Goal: Obtain resource: Download file/media

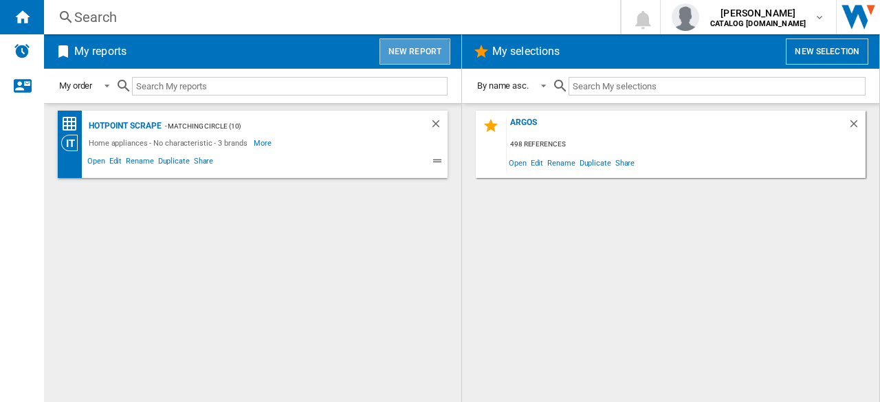
click at [404, 58] on button "New report" at bounding box center [415, 52] width 71 height 26
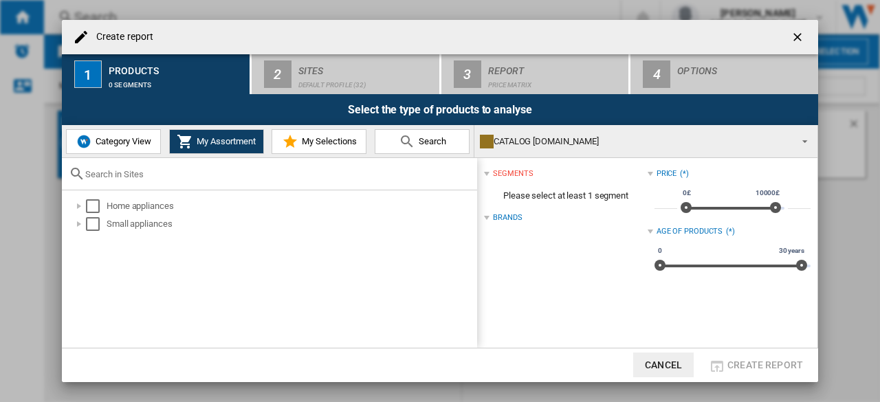
click at [143, 135] on button "Category View" at bounding box center [113, 141] width 95 height 25
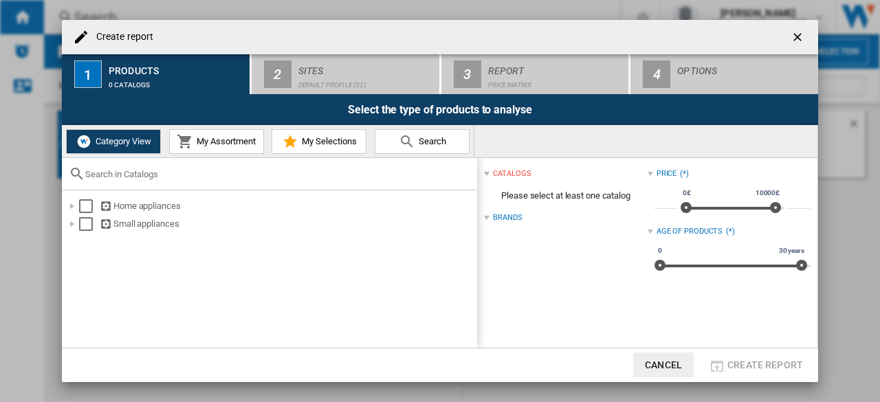
click at [199, 142] on span "My Assortment" at bounding box center [224, 141] width 63 height 10
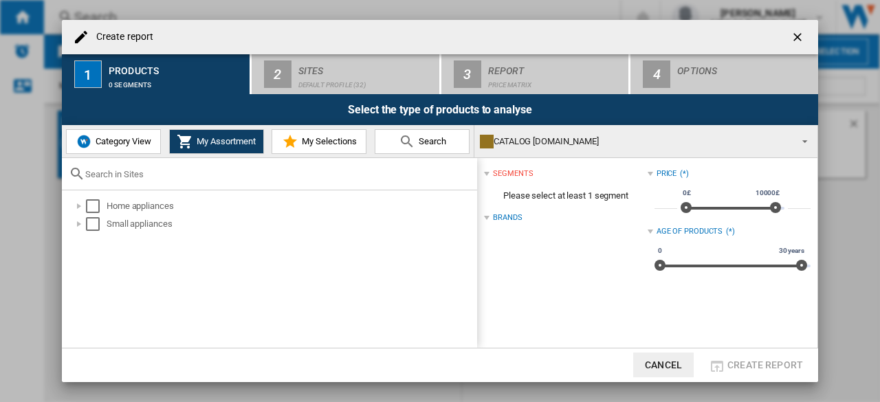
click at [301, 142] on span "My Selections" at bounding box center [327, 141] width 58 height 10
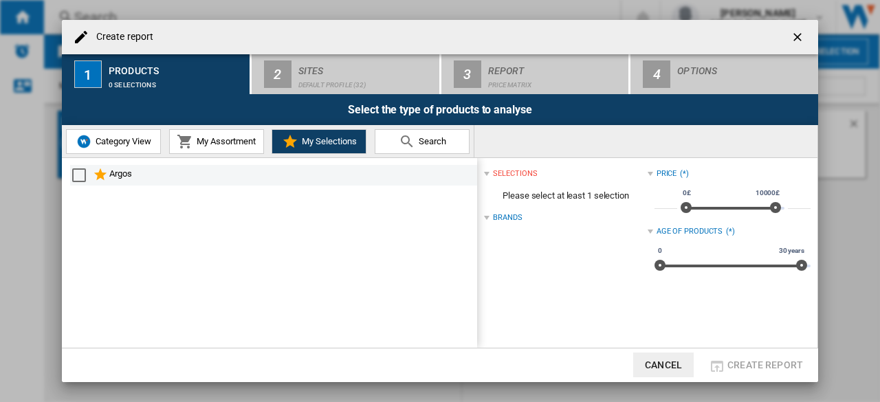
click at [83, 175] on div "Select" at bounding box center [79, 176] width 14 height 14
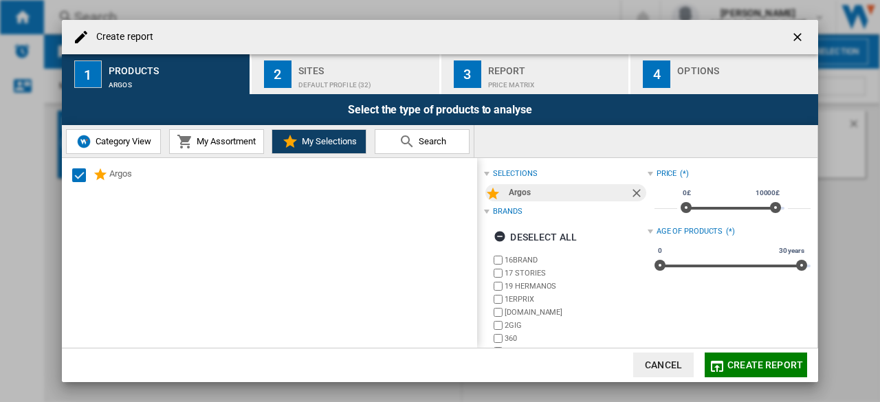
click at [795, 33] on ng-md-icon "getI18NText('BUTTONS.CLOSE_DIALOG')" at bounding box center [799, 38] width 17 height 17
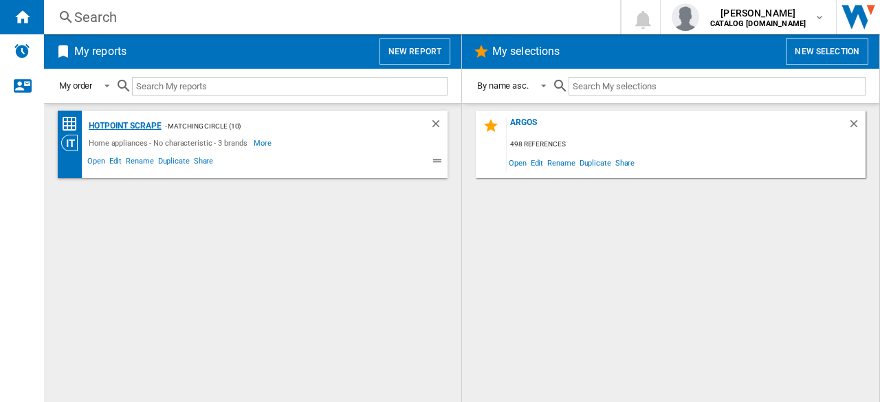
click at [147, 129] on div "Hotpoint Scrape" at bounding box center [123, 126] width 76 height 17
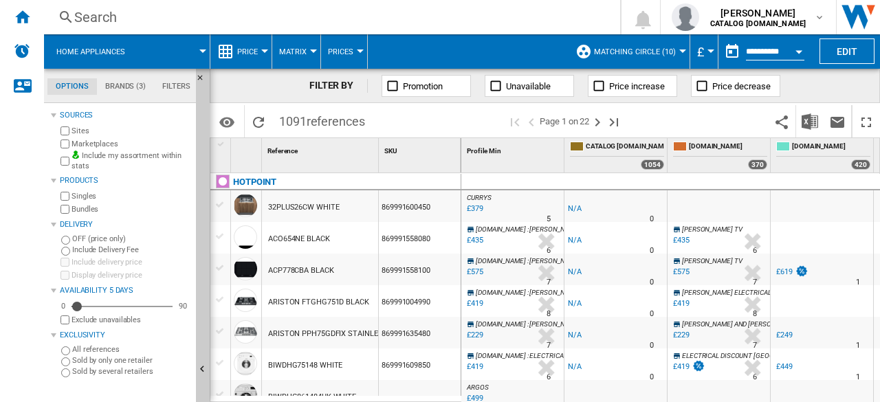
click at [792, 48] on button "Open calendar" at bounding box center [799, 49] width 25 height 25
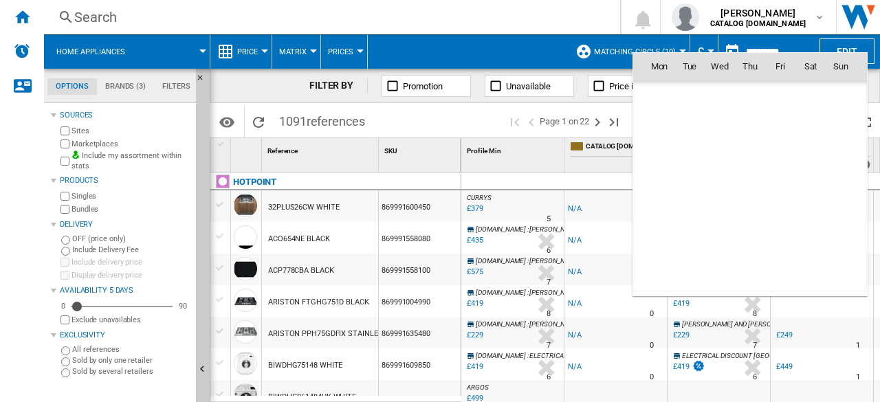
scroll to position [6561, 0]
click at [530, 49] on div at bounding box center [440, 201] width 880 height 402
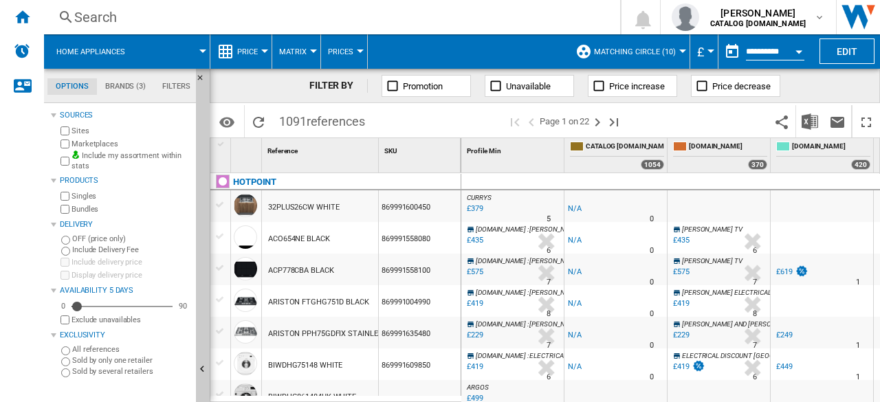
click at [799, 47] on button "Open calendar" at bounding box center [799, 49] width 25 height 25
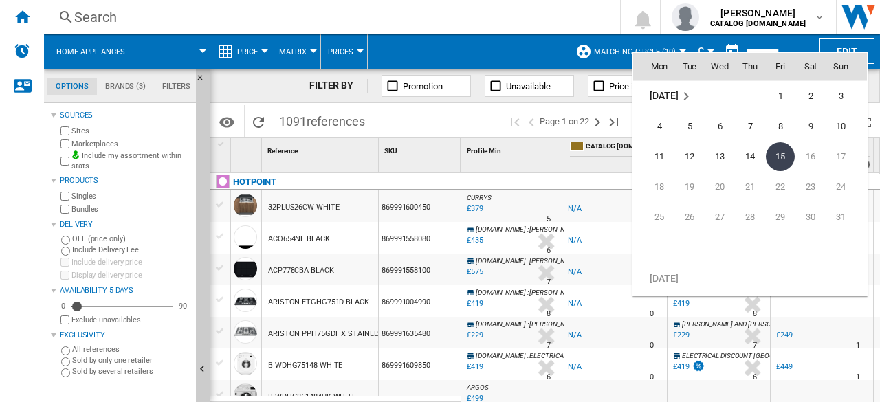
click at [808, 43] on div at bounding box center [440, 201] width 880 height 402
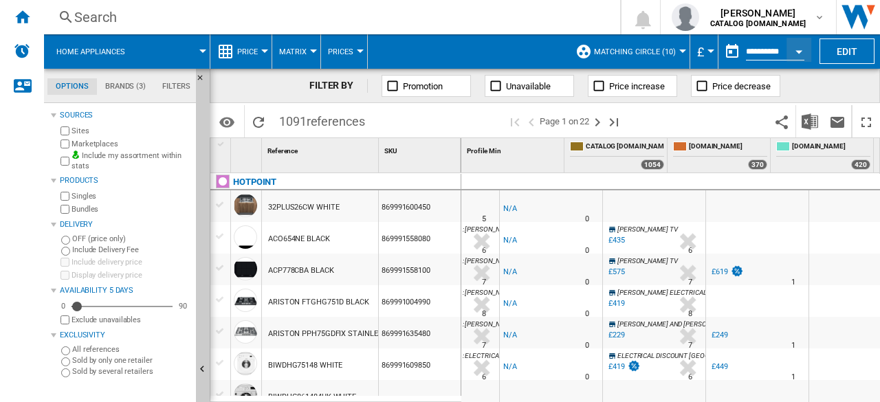
scroll to position [0, 65]
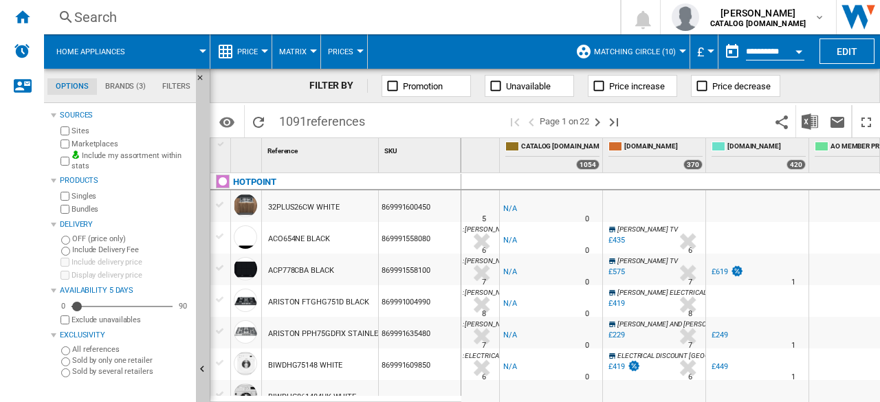
click at [253, 48] on span "Price" at bounding box center [247, 51] width 21 height 9
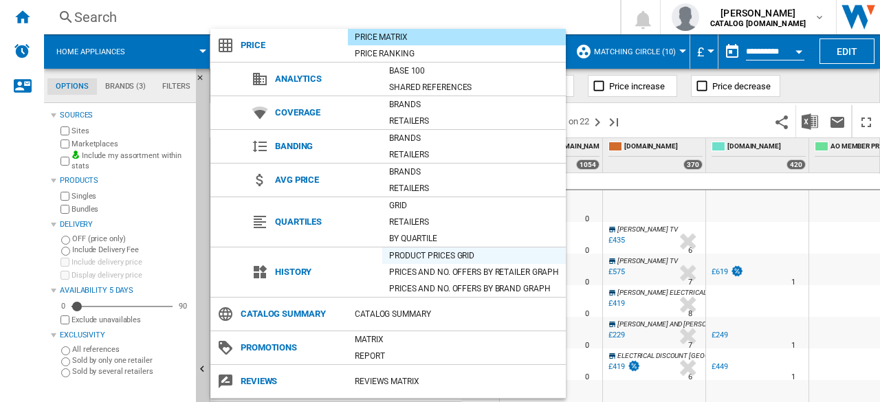
click at [415, 248] on div "Product prices grid" at bounding box center [474, 256] width 184 height 17
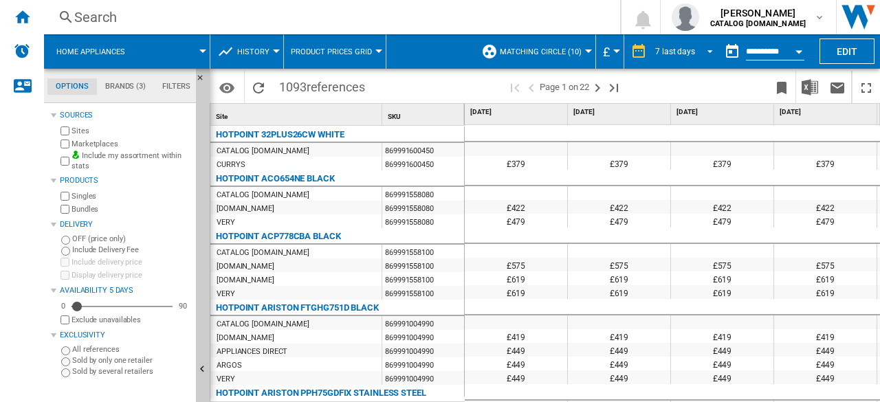
click at [690, 53] on div "7 last days" at bounding box center [675, 52] width 40 height 10
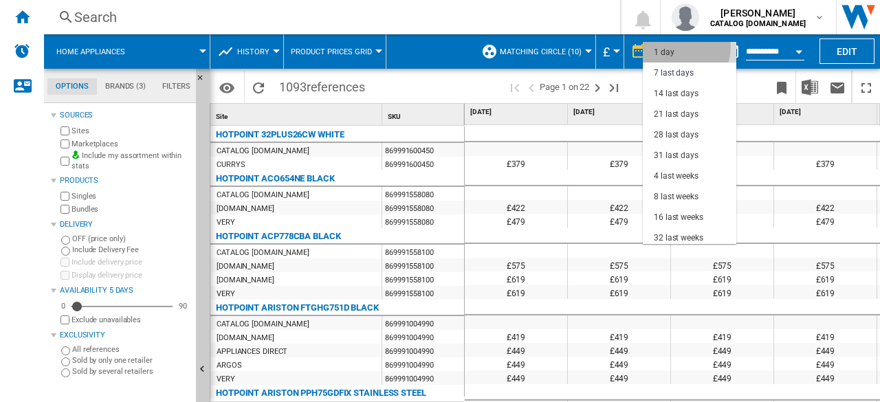
click at [673, 47] on div "1 day" at bounding box center [664, 53] width 21 height 12
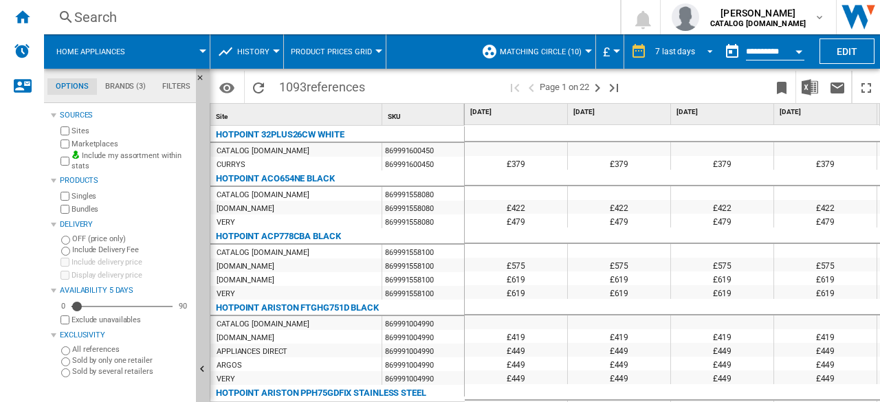
click at [699, 43] on md-select-value "7 last days" at bounding box center [686, 51] width 65 height 21
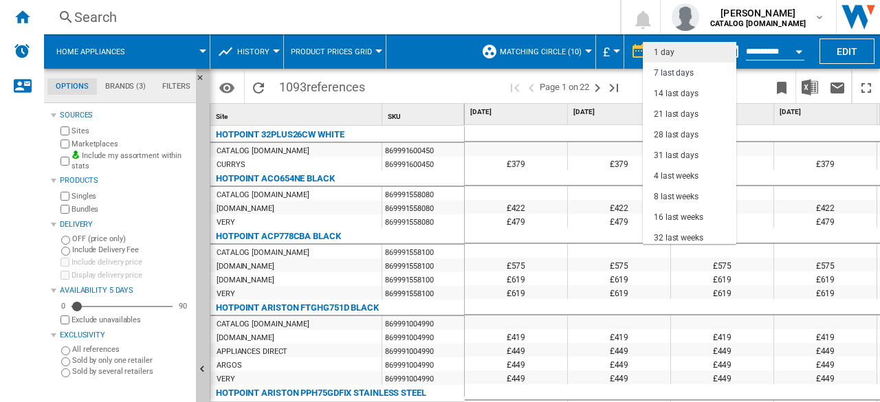
click at [671, 50] on div "1 day" at bounding box center [664, 53] width 21 height 12
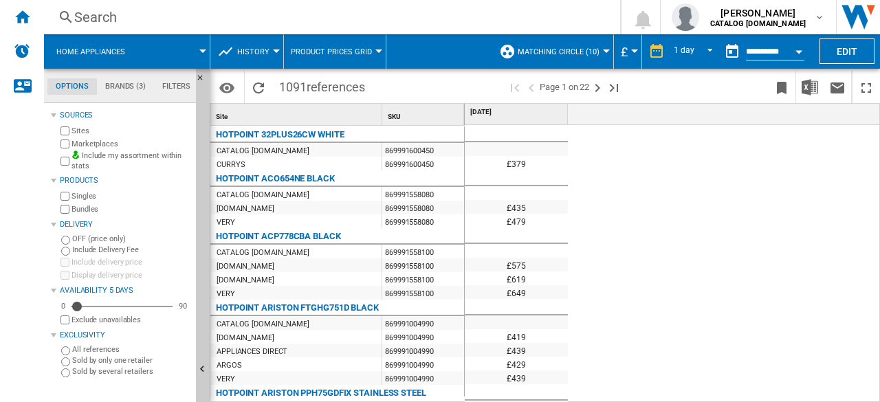
click at [594, 50] on span "Matching Circle (10)" at bounding box center [559, 51] width 82 height 9
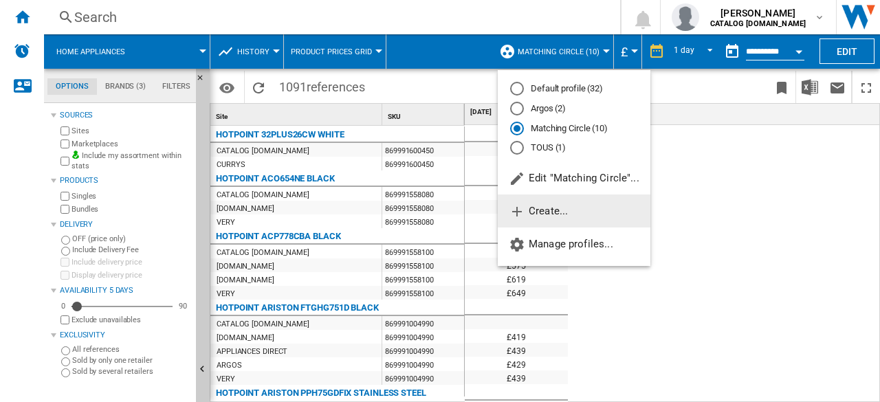
click at [525, 218] on button "Create..." at bounding box center [574, 211] width 153 height 33
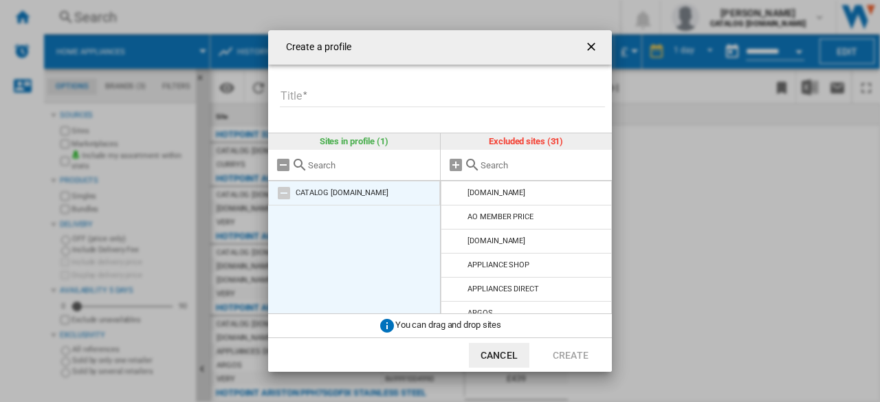
click at [283, 192] on md-icon at bounding box center [284, 193] width 17 height 17
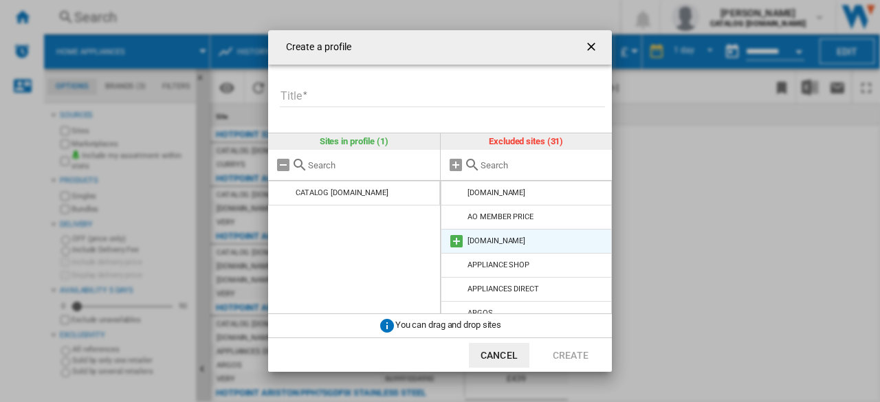
click at [457, 239] on md-icon at bounding box center [456, 241] width 17 height 17
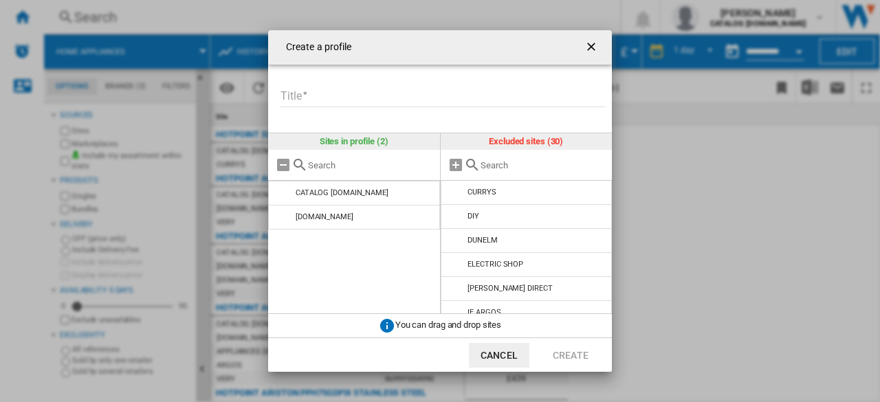
scroll to position [146, 0]
click at [457, 194] on md-icon at bounding box center [456, 192] width 17 height 17
click at [327, 94] on input "Title" at bounding box center [442, 97] width 325 height 21
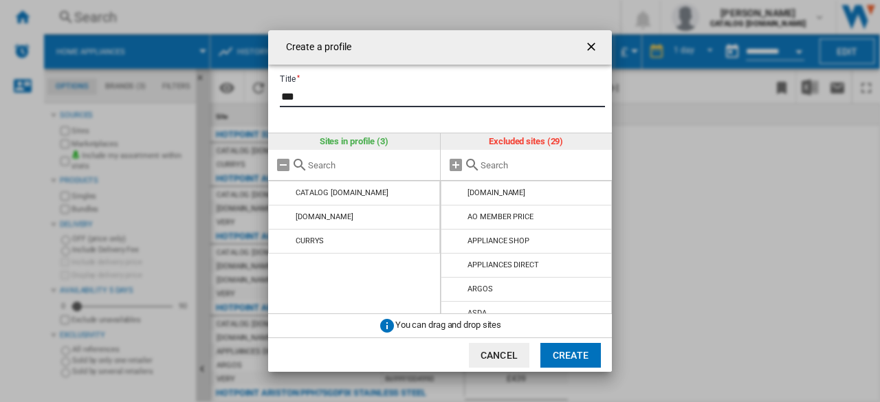
type input "***"
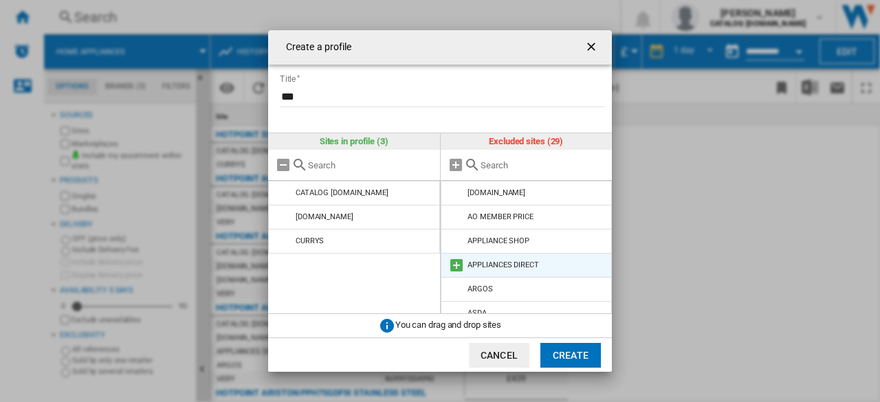
drag, startPoint x: 573, startPoint y: 351, endPoint x: 518, endPoint y: 265, distance: 102.7
click at [518, 265] on md-dialog-content "Create a profile Title *** Sites in profile (3) CATALOG [DOMAIN_NAME] [DOMAIN_N…" at bounding box center [440, 201] width 344 height 342
click at [572, 350] on button "Create" at bounding box center [571, 355] width 61 height 25
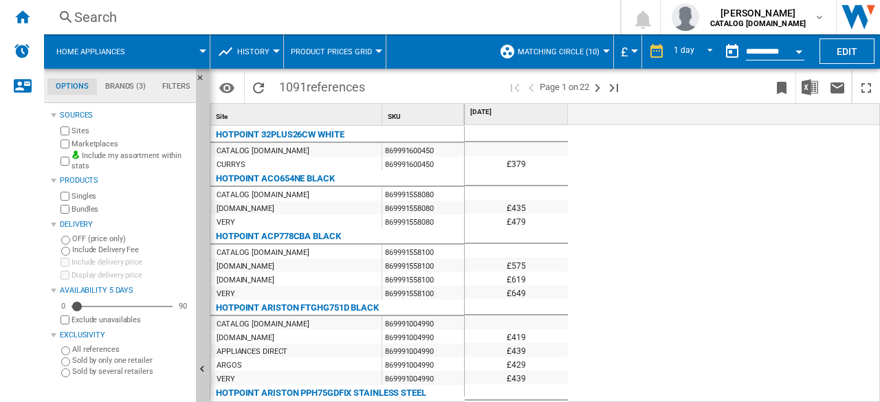
click at [594, 47] on span "Matching Circle (10)" at bounding box center [559, 51] width 82 height 9
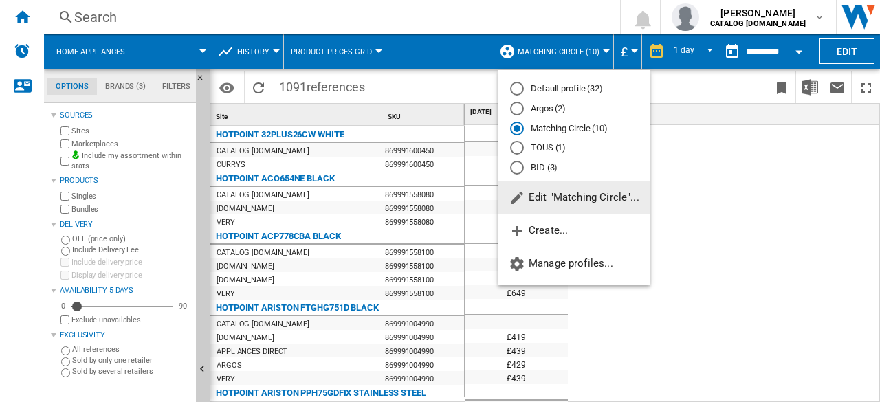
click at [531, 173] on md-radio-button "BID (3)" at bounding box center [574, 168] width 128 height 13
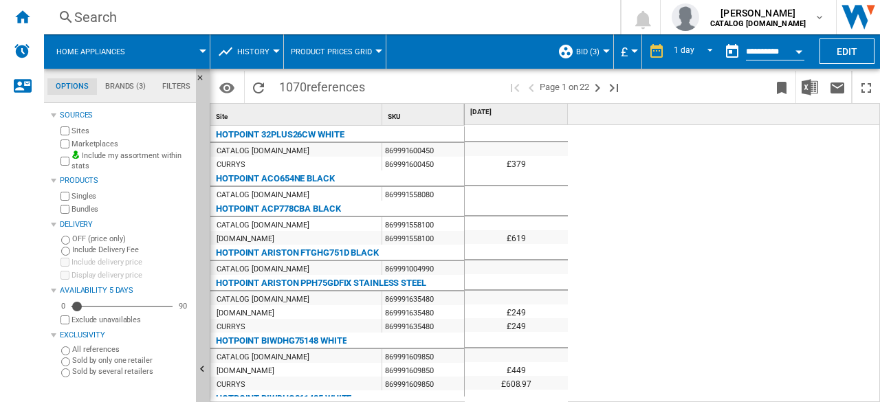
click at [605, 54] on md-menu "BID (3) Default profile (32) Argos (2) Matching Circle (10) TOUS (1) BID (3) Ed…" at bounding box center [582, 51] width 63 height 34
click at [595, 53] on span "BID (3)" at bounding box center [587, 51] width 23 height 9
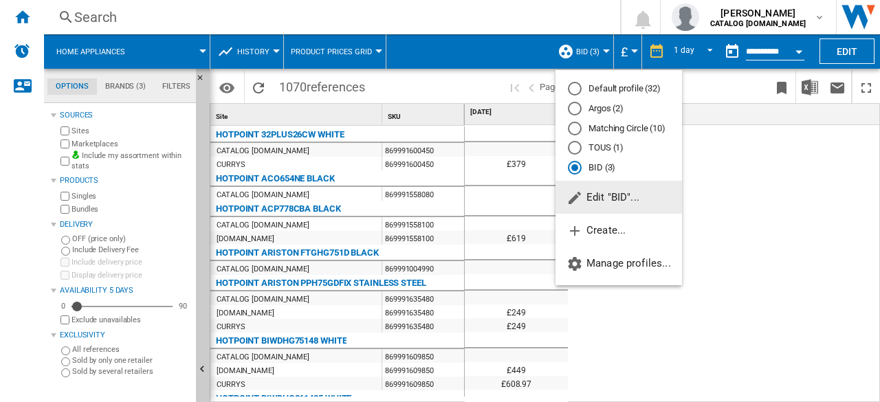
click at [600, 199] on span "Edit "BID"..." at bounding box center [603, 197] width 73 height 12
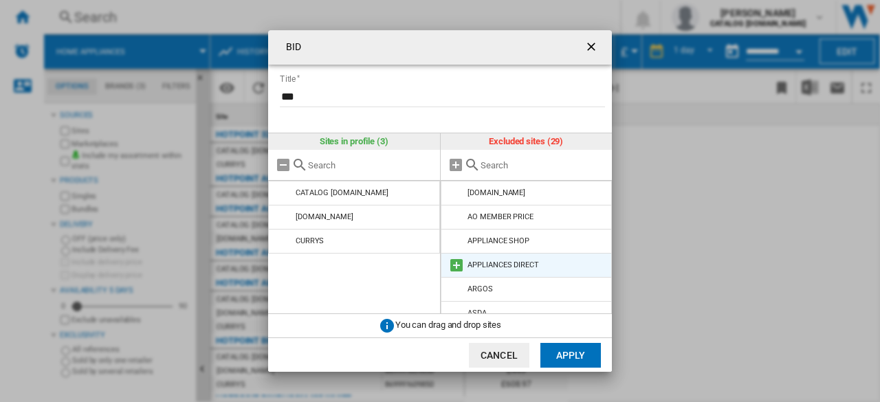
click at [459, 268] on md-icon "BID Title ..." at bounding box center [456, 265] width 17 height 17
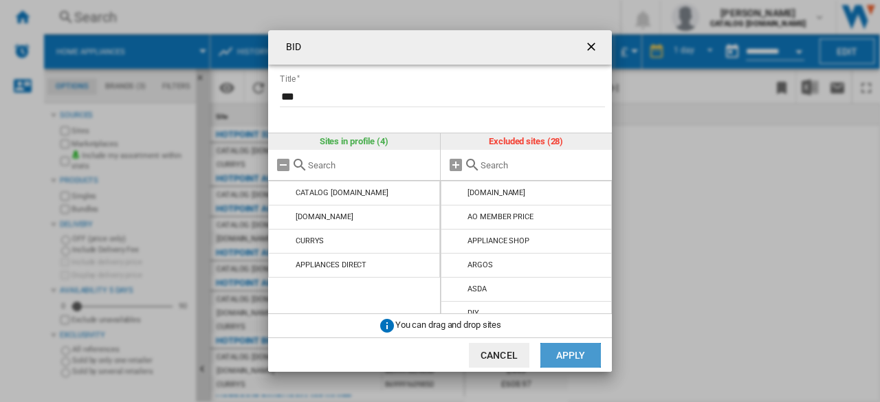
click at [550, 350] on button "Apply" at bounding box center [571, 355] width 61 height 25
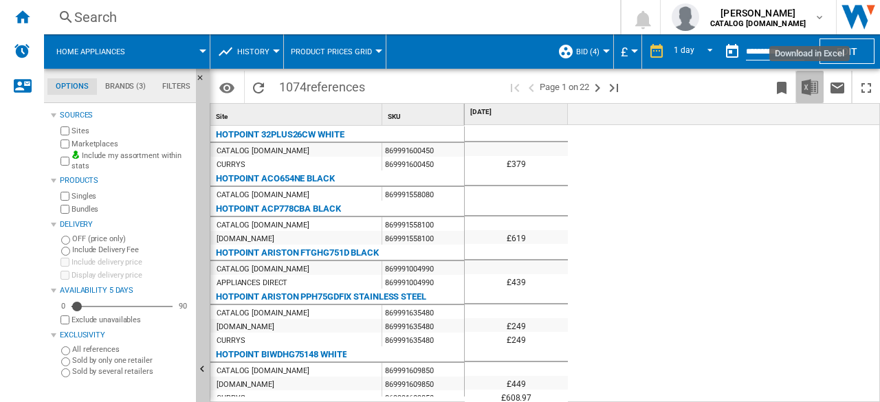
click at [816, 87] on img "Download in Excel" at bounding box center [810, 87] width 17 height 17
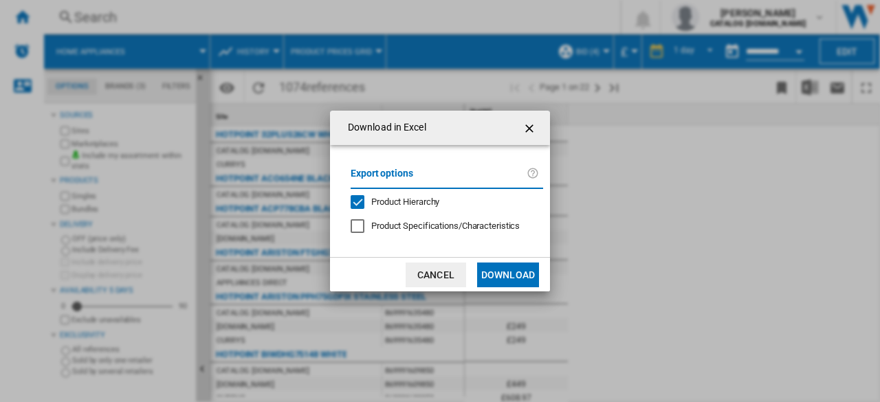
click at [517, 269] on button "Download" at bounding box center [508, 275] width 62 height 25
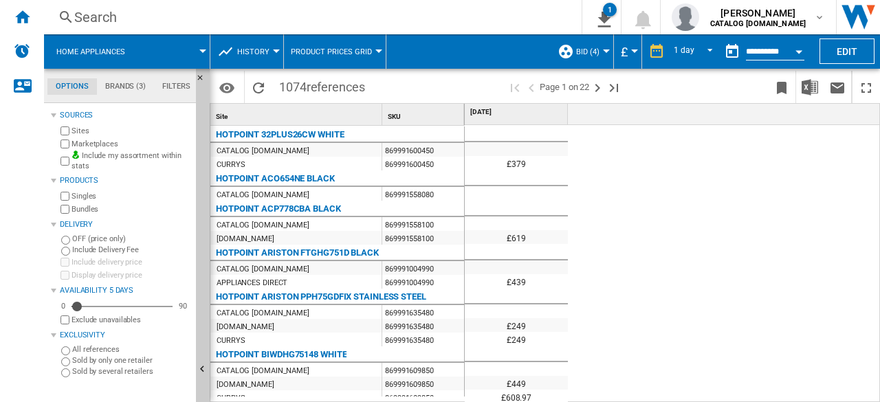
click at [265, 54] on span "History" at bounding box center [253, 51] width 32 height 9
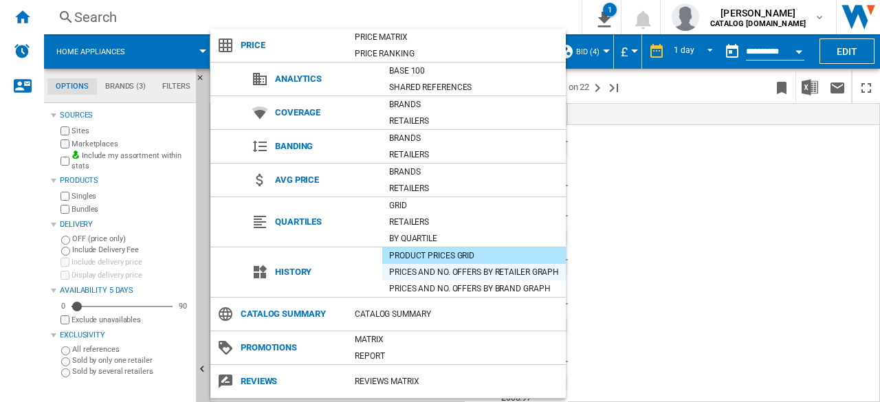
click at [483, 271] on div "Prices and No. offers by retailer graph" at bounding box center [474, 272] width 184 height 14
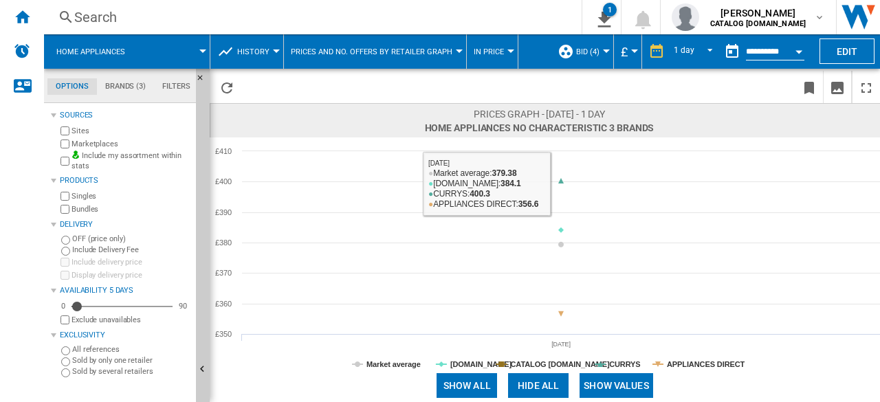
click at [272, 57] on button "History" at bounding box center [256, 51] width 39 height 34
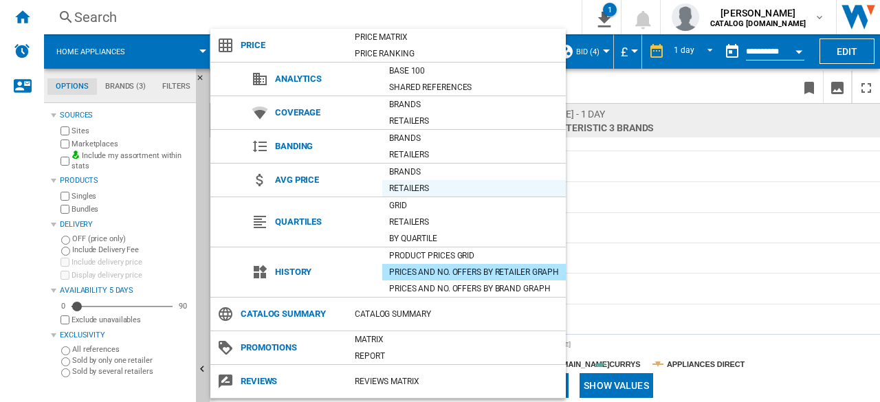
click at [423, 186] on div "Retailers" at bounding box center [474, 189] width 184 height 14
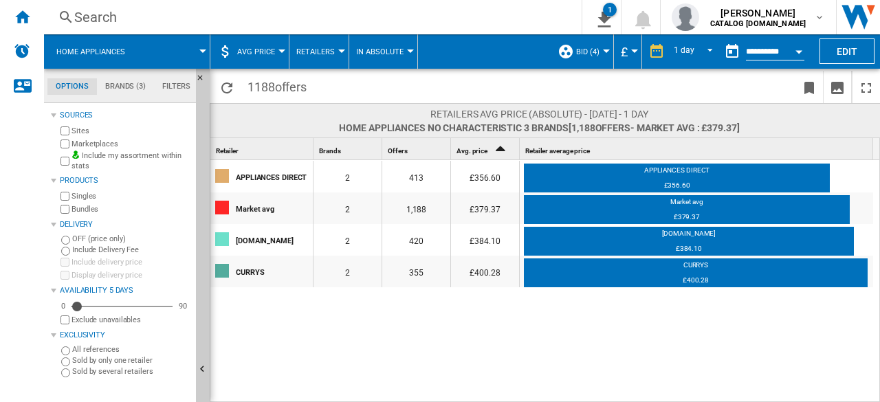
click at [275, 56] on button "AVG Price" at bounding box center [259, 51] width 45 height 34
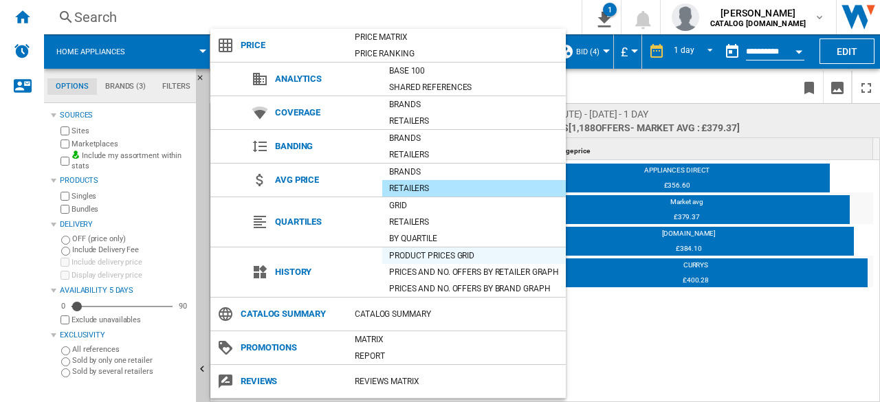
click at [439, 252] on div "Product prices grid" at bounding box center [474, 256] width 184 height 14
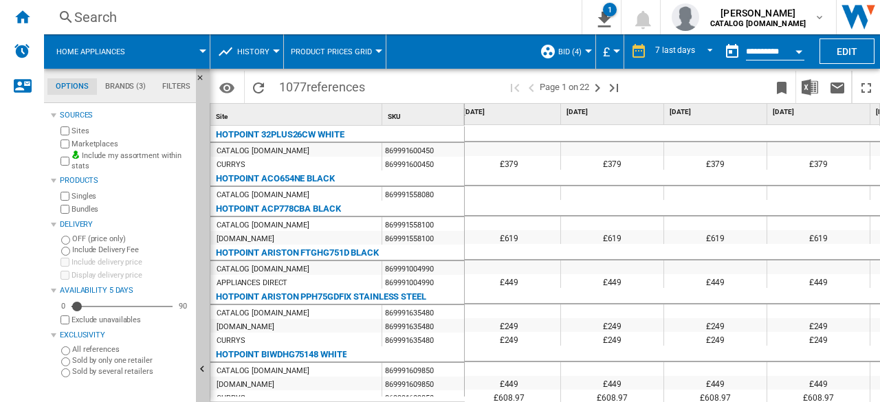
scroll to position [0, 8]
click at [265, 57] on button "History" at bounding box center [256, 51] width 39 height 34
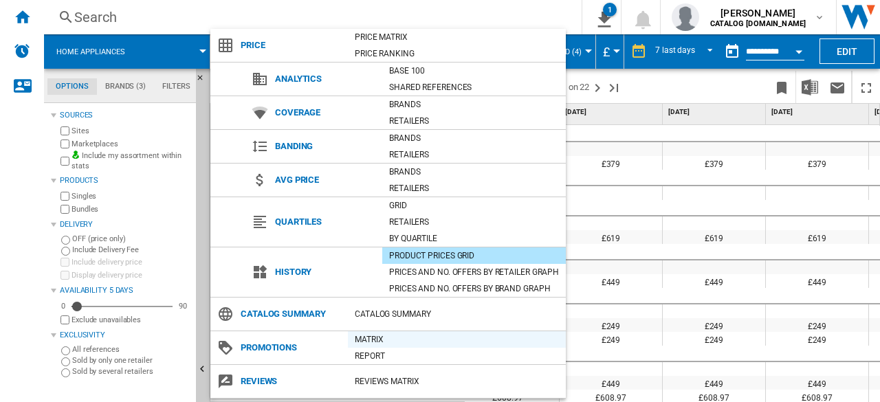
click at [384, 334] on div "Matrix" at bounding box center [457, 340] width 218 height 14
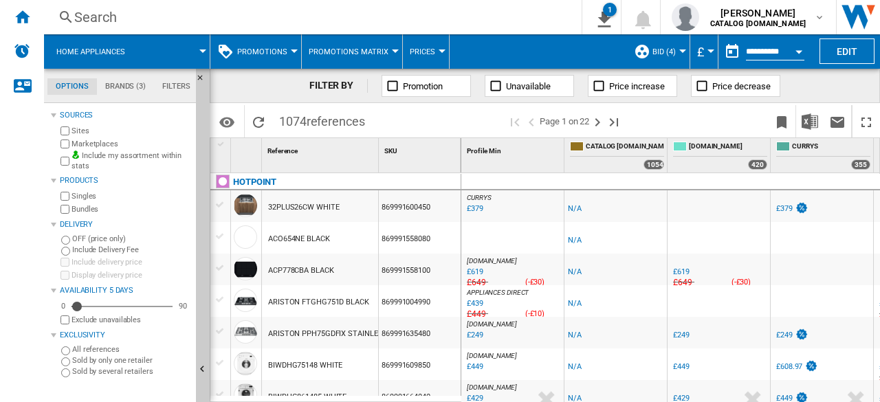
click at [275, 52] on span "Promotions" at bounding box center [262, 51] width 50 height 9
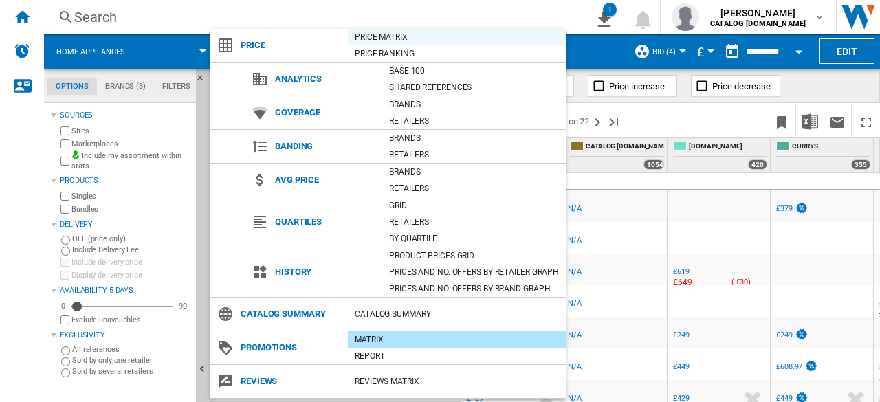
click at [388, 34] on div "Price Matrix" at bounding box center [457, 37] width 218 height 14
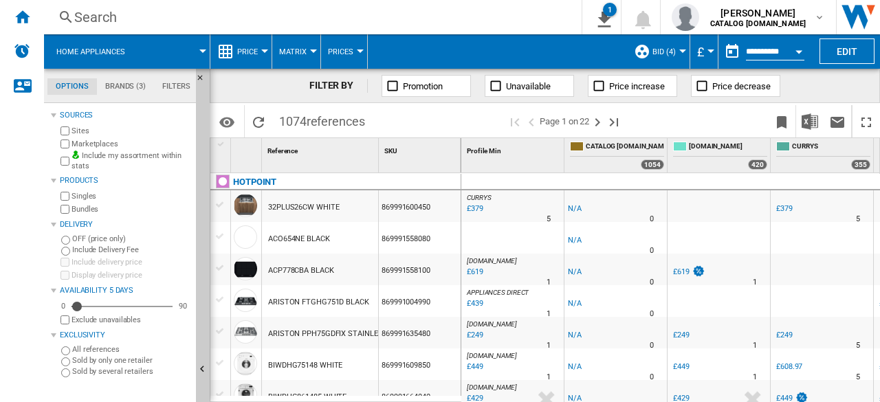
click at [310, 50] on div at bounding box center [313, 51] width 7 height 3
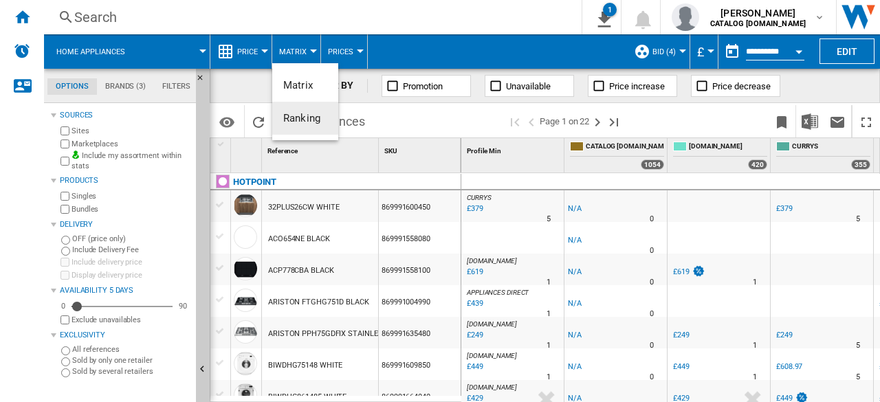
click at [305, 124] on button "Ranking" at bounding box center [305, 118] width 66 height 33
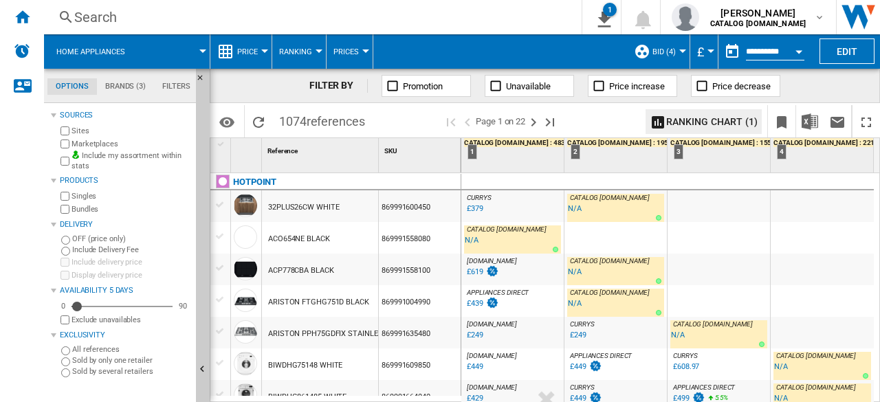
click at [316, 52] on div at bounding box center [319, 51] width 7 height 3
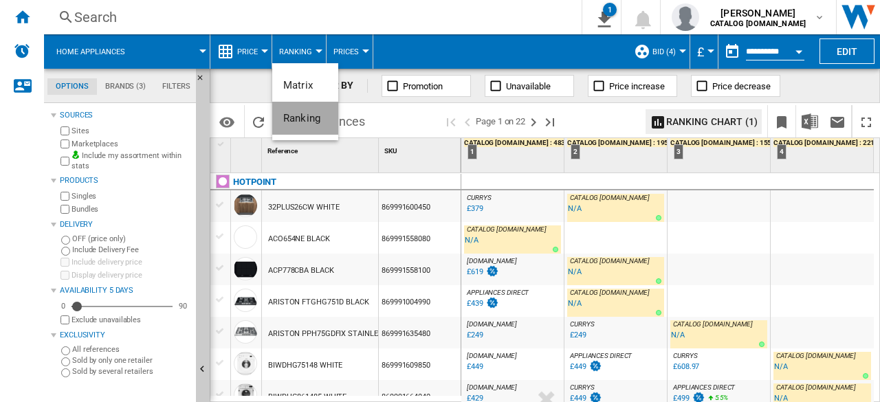
click at [302, 112] on span "Ranking" at bounding box center [301, 118] width 37 height 12
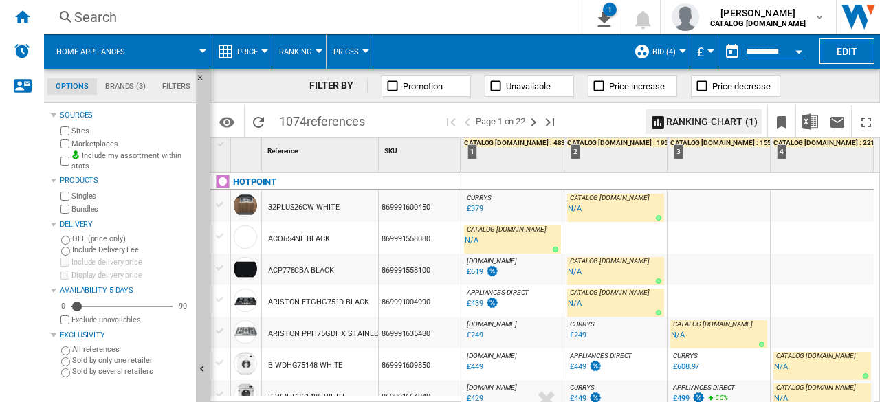
click at [294, 50] on span "Ranking" at bounding box center [295, 51] width 33 height 9
click at [307, 85] on span "Matrix" at bounding box center [298, 85] width 30 height 12
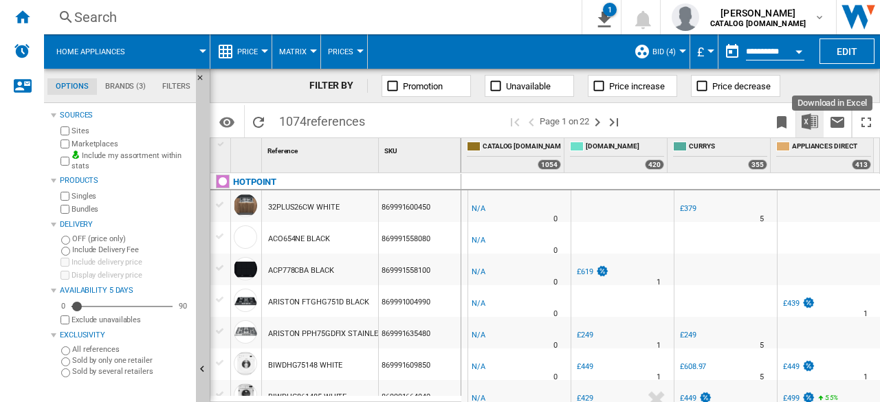
click at [811, 122] on img "Download in Excel" at bounding box center [810, 121] width 17 height 17
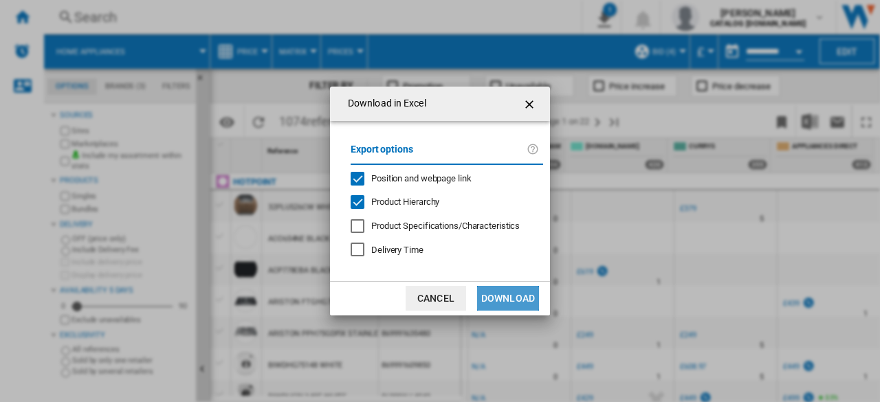
click at [508, 297] on button "Download" at bounding box center [508, 298] width 62 height 25
